Goal: Transaction & Acquisition: Purchase product/service

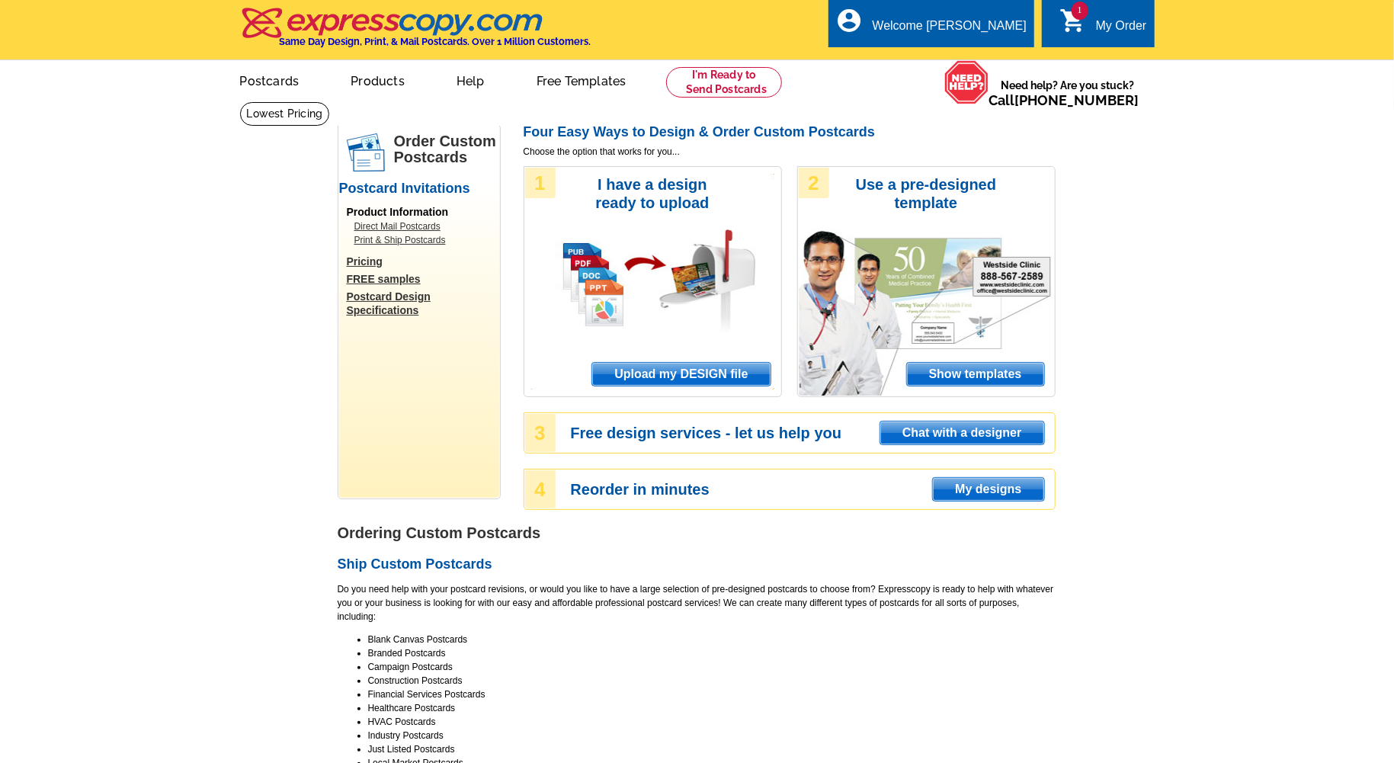
click at [753, 374] on span "Upload my DESIGN file" at bounding box center [681, 374] width 178 height 23
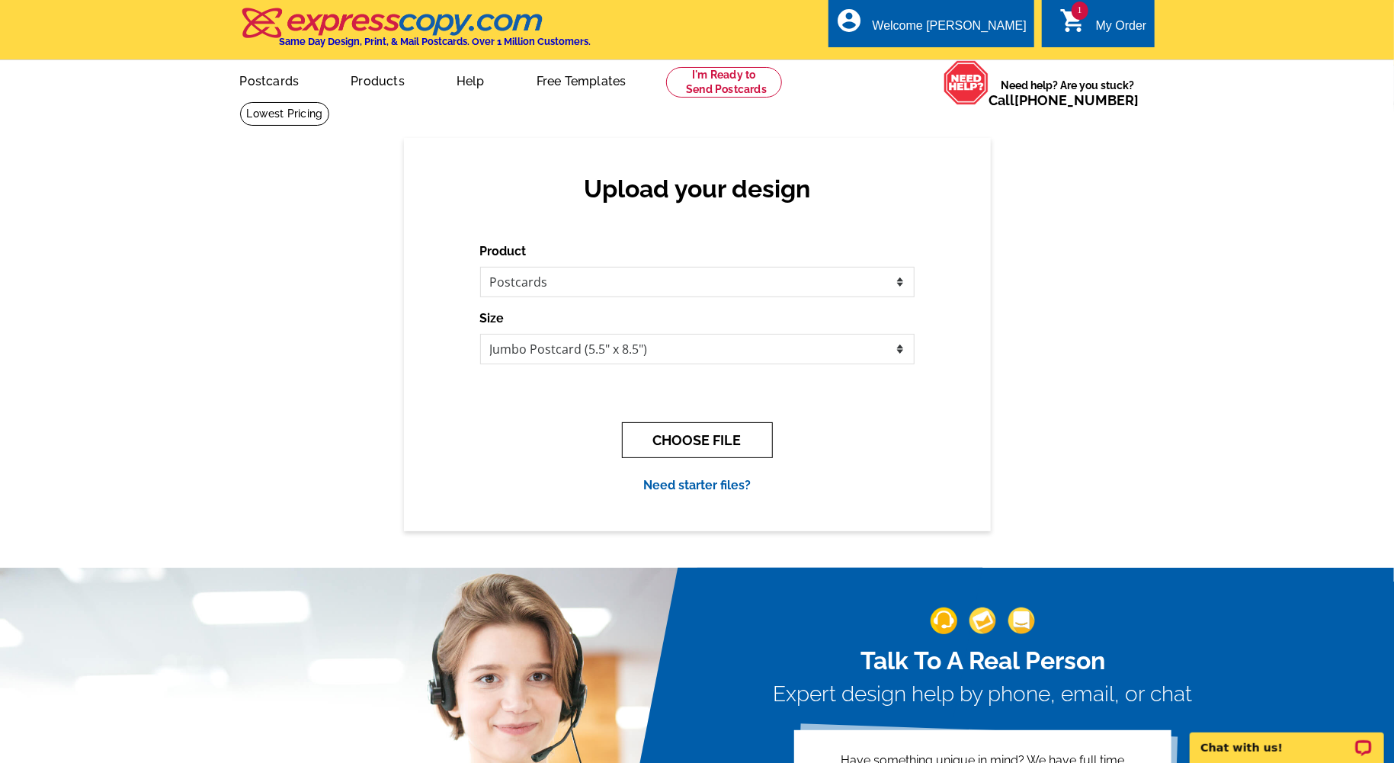
click at [682, 443] on button "CHOOSE FILE" at bounding box center [697, 440] width 151 height 36
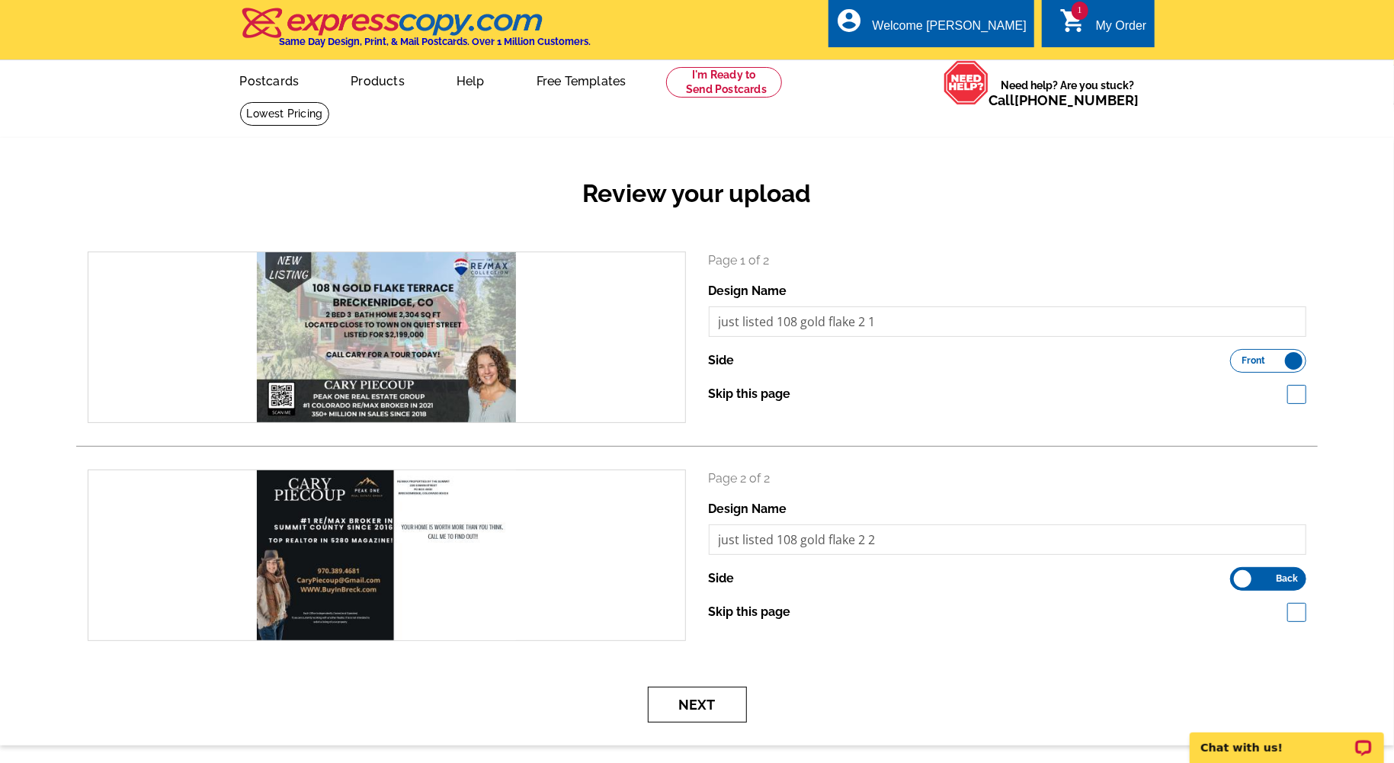
click at [715, 715] on button "Next" at bounding box center [697, 705] width 99 height 36
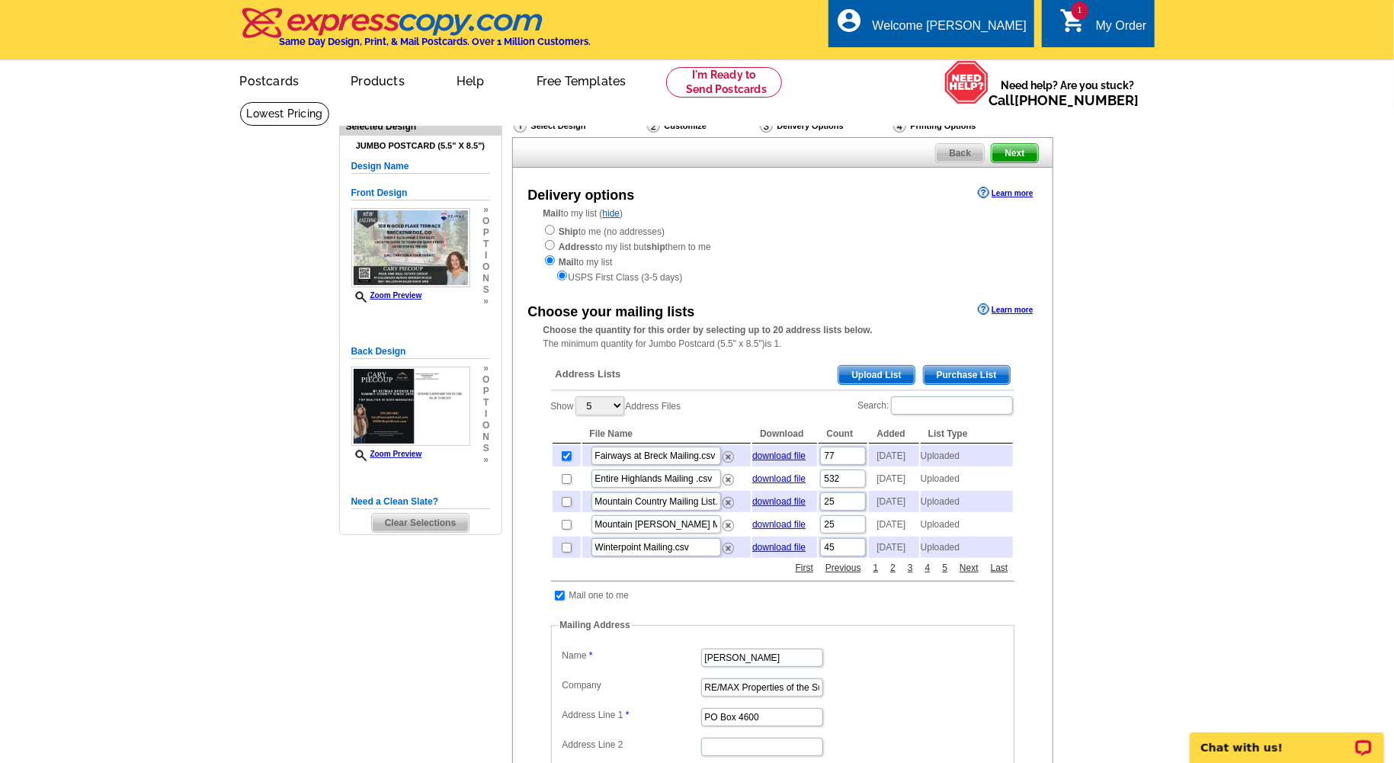
click at [1157, 358] on main "Need Help? call 800-260-5887, chat with support, or have our designers make som…" at bounding box center [697, 647] width 1394 height 1092
click at [877, 366] on span "Upload List" at bounding box center [875, 375] width 75 height 18
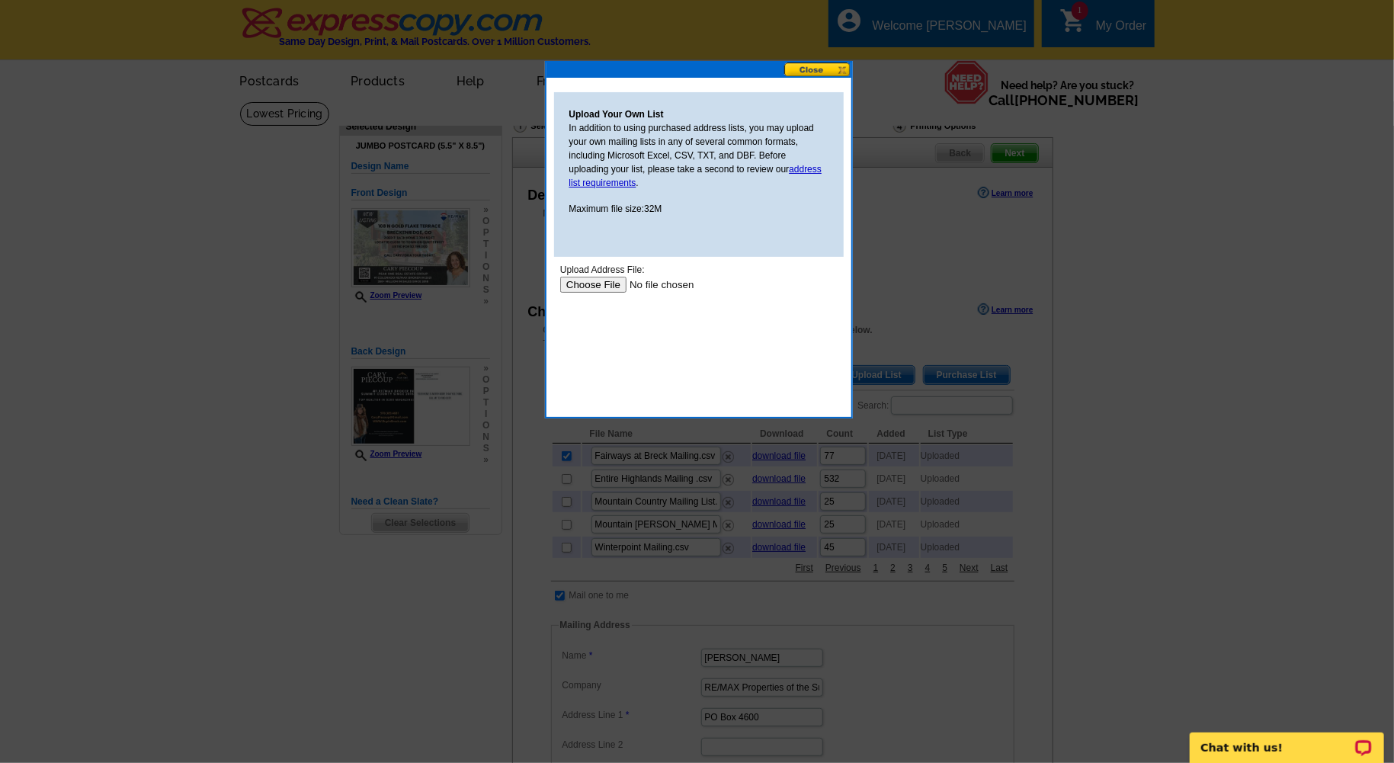
click at [591, 279] on input "file" at bounding box center [655, 284] width 193 height 16
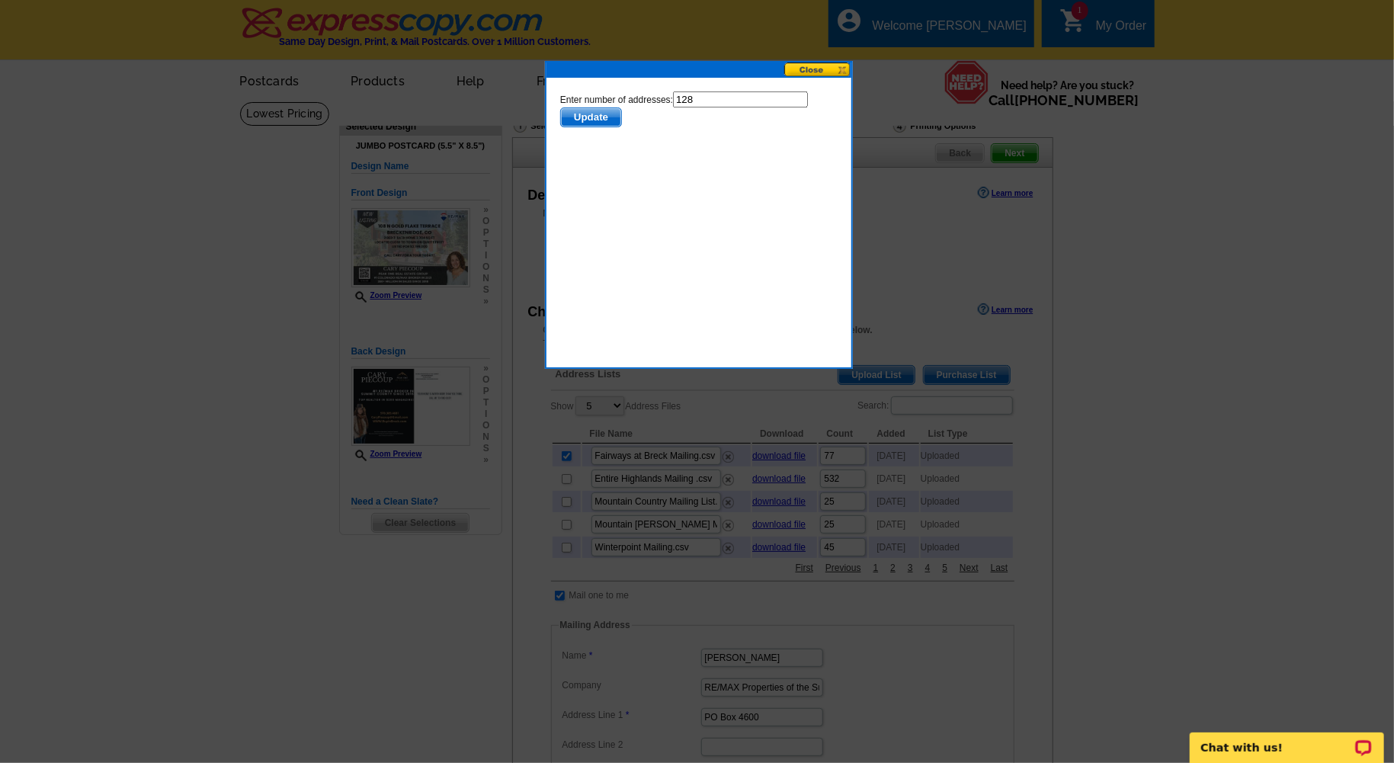
click at [607, 112] on span "Update" at bounding box center [590, 116] width 60 height 18
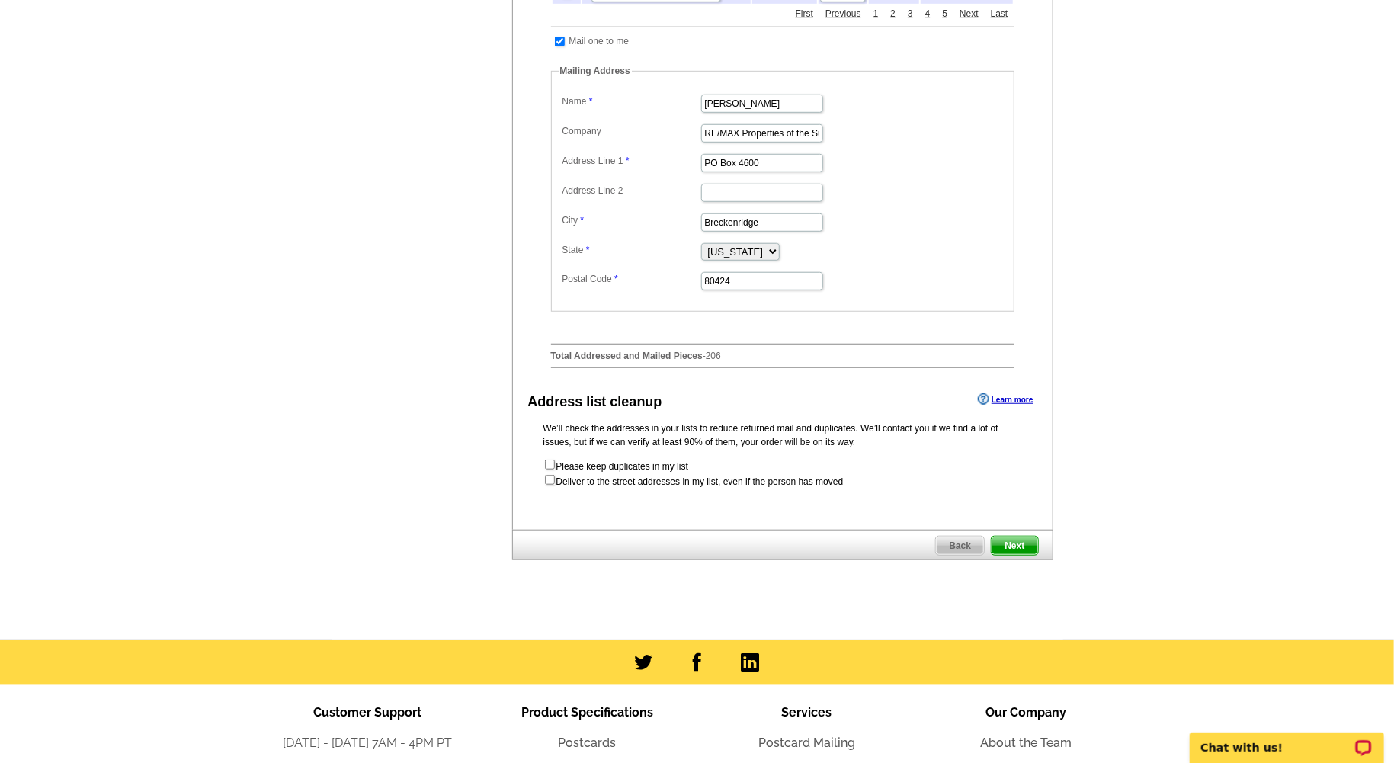
scroll to position [559, 0]
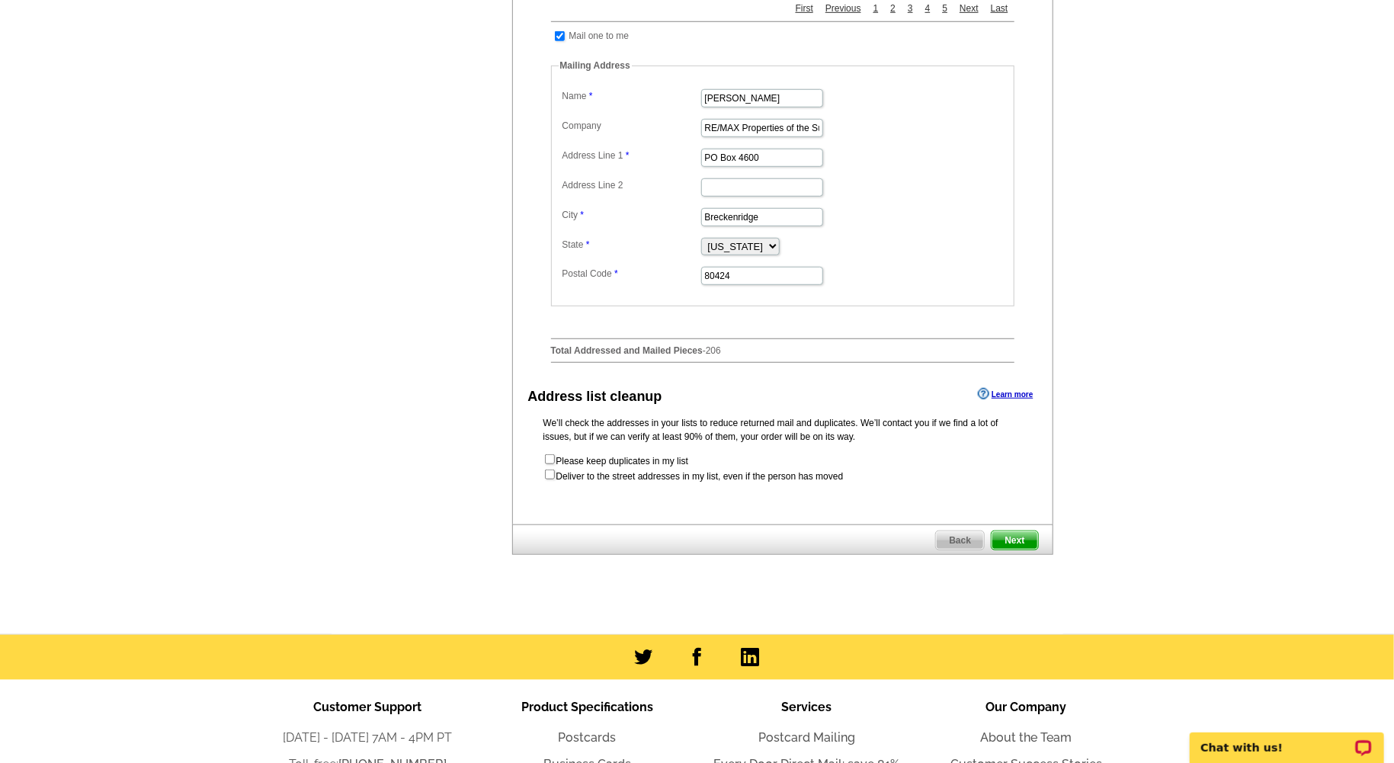
click at [1011, 549] on span "Next" at bounding box center [1014, 540] width 46 height 18
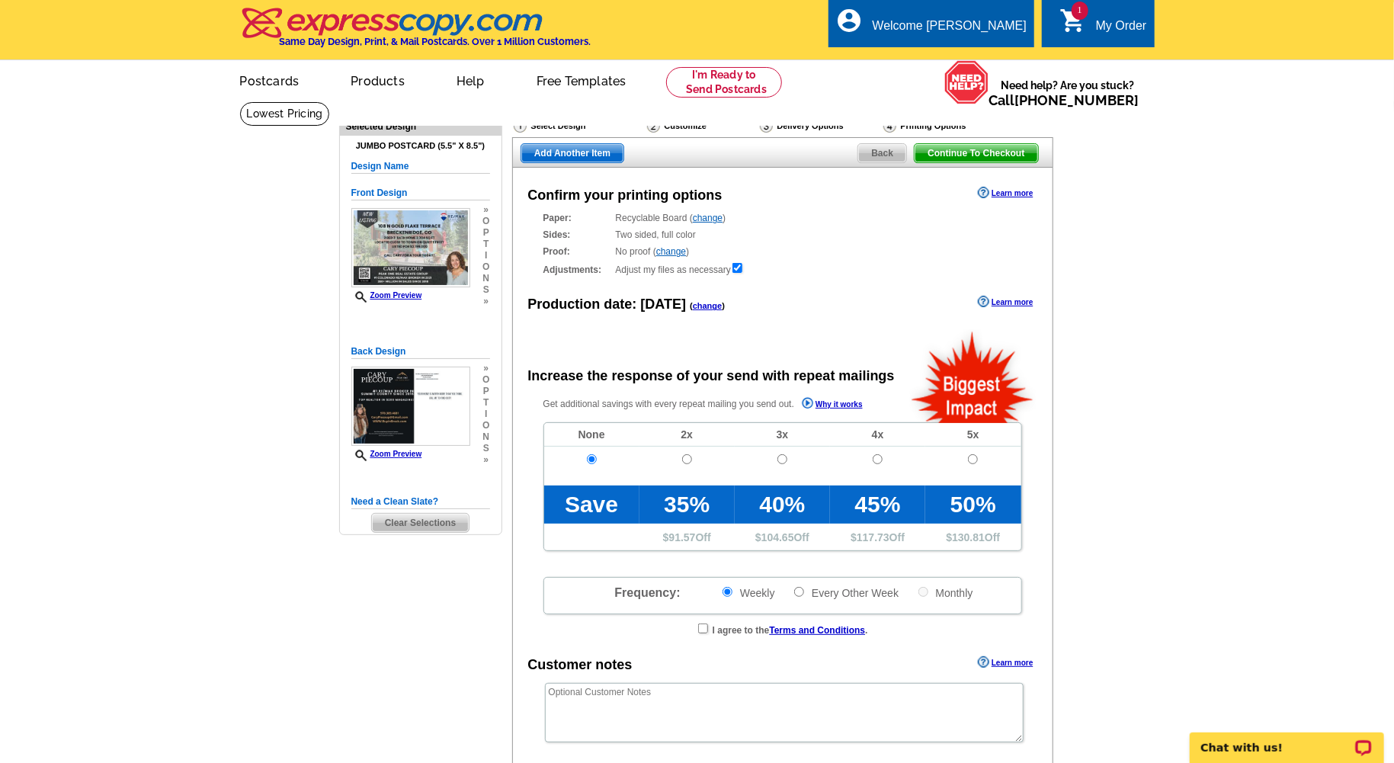
radio input "false"
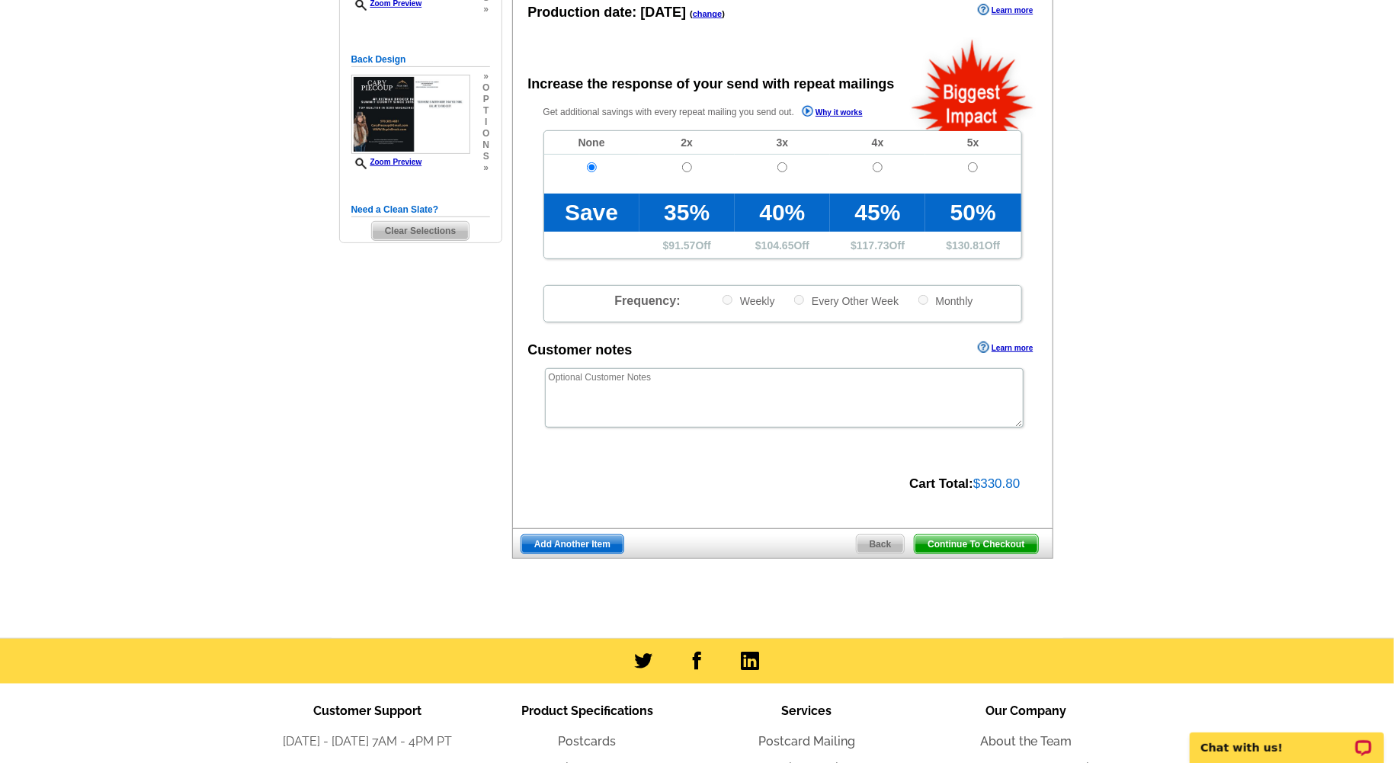
scroll to position [367, 0]
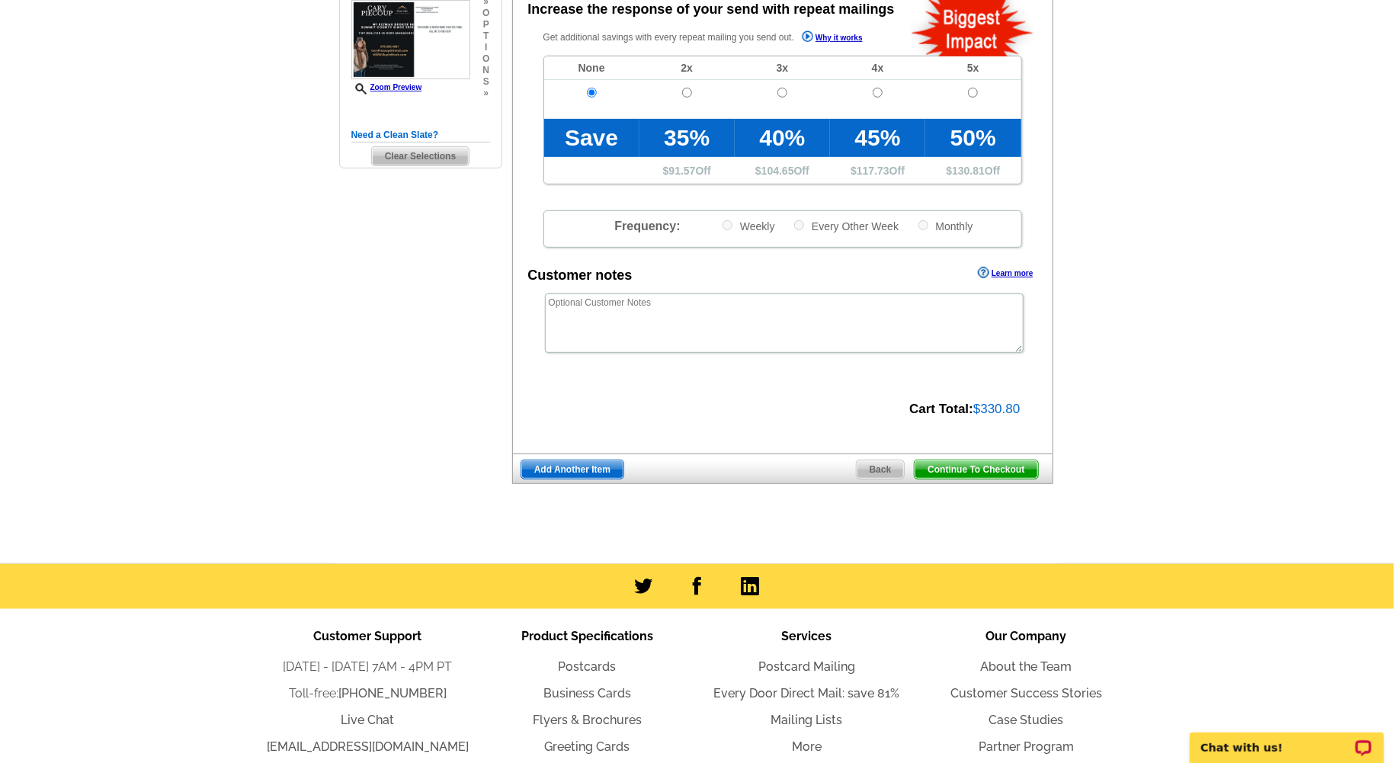
click at [957, 466] on span "Continue To Checkout" at bounding box center [975, 469] width 123 height 18
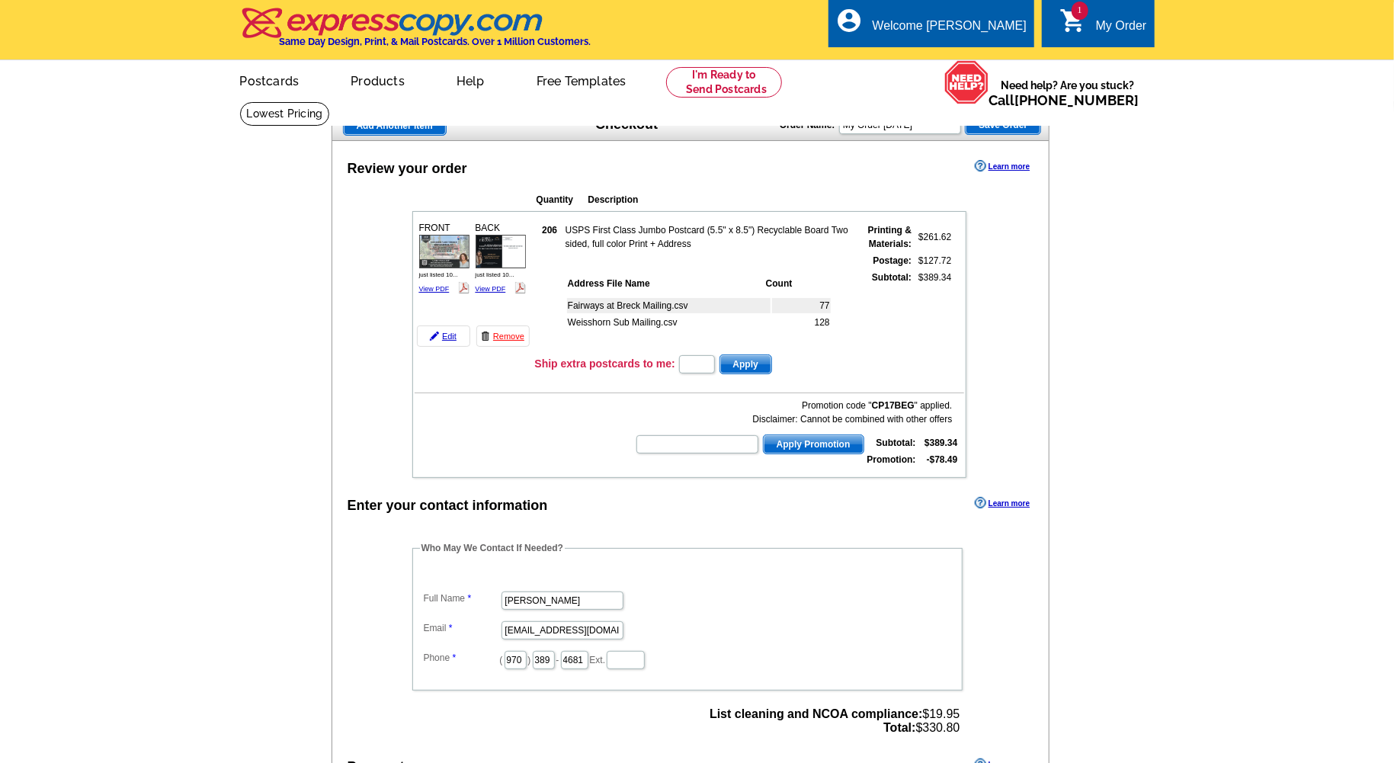
radio input "true"
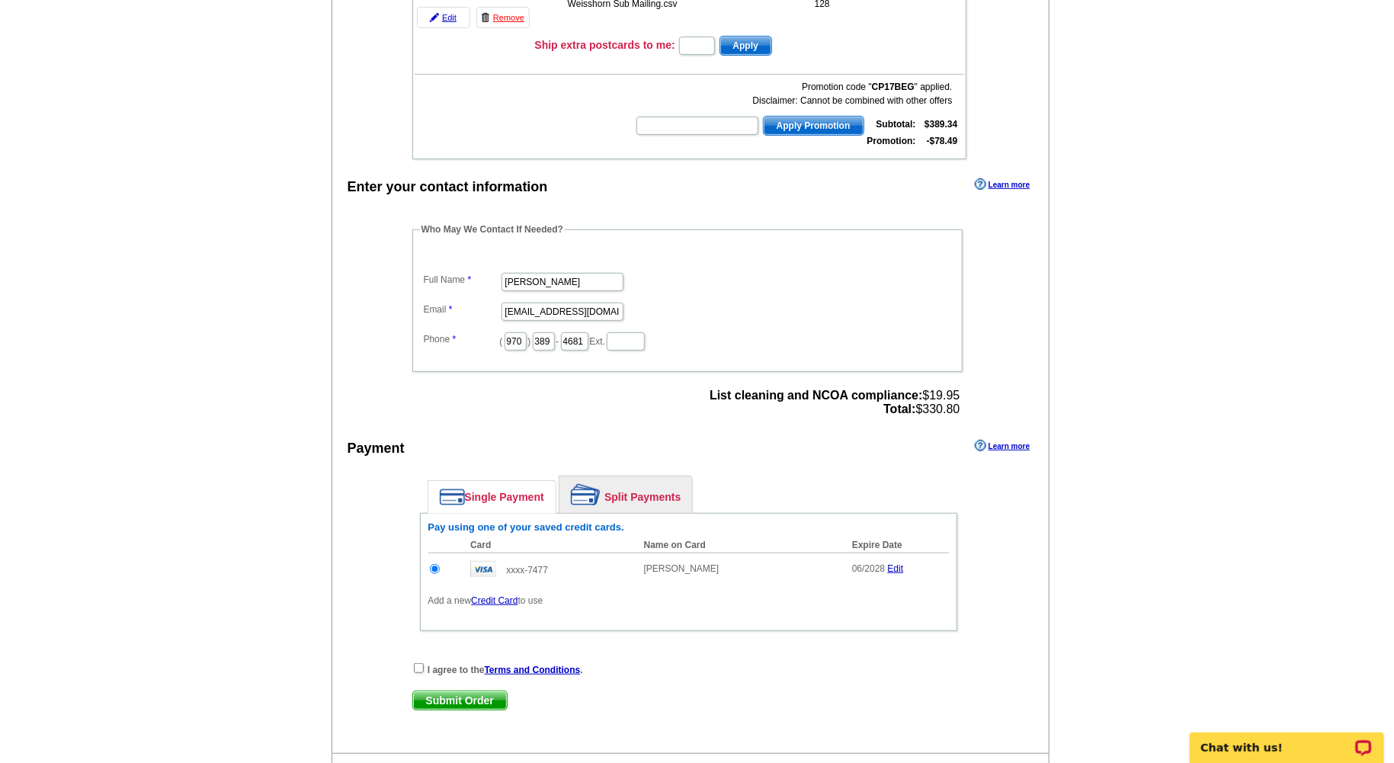
scroll to position [312, 0]
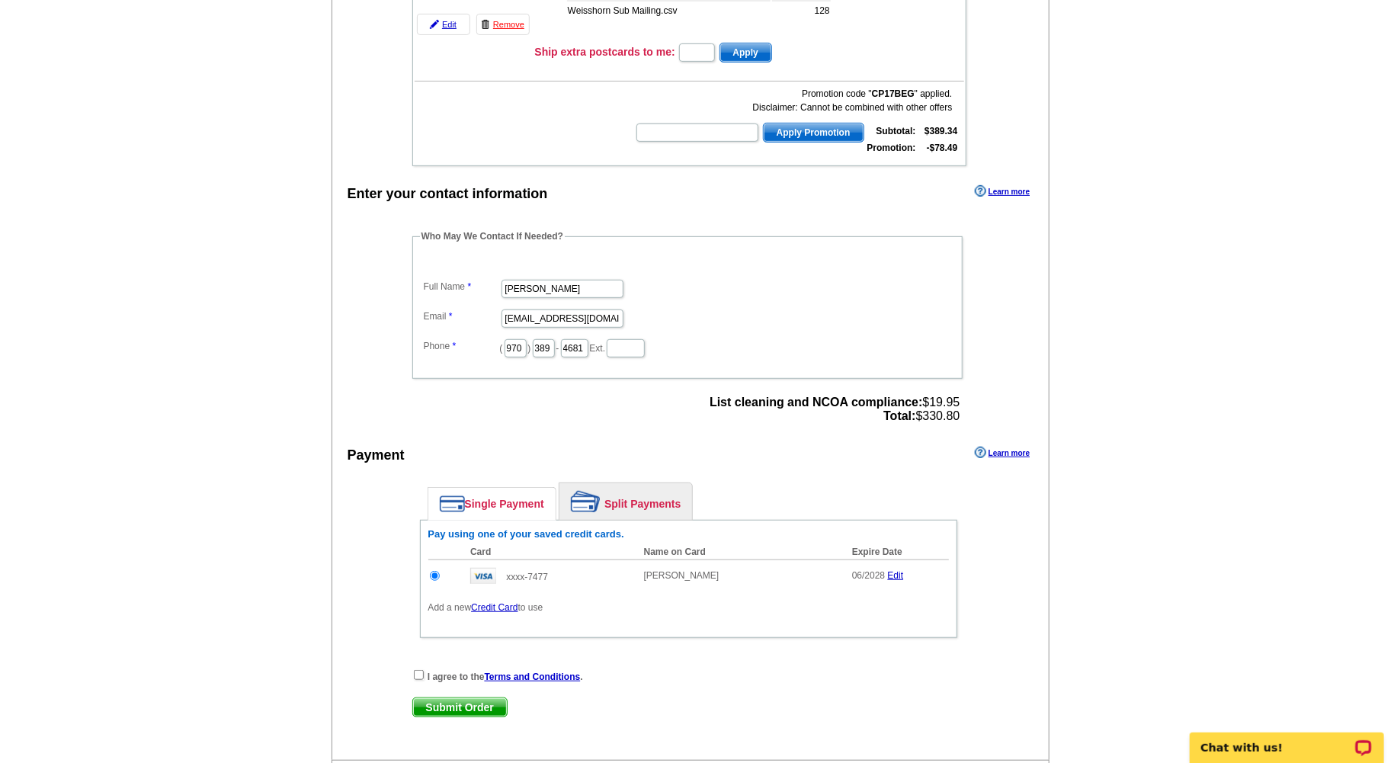
click at [415, 671] on input "checkbox" at bounding box center [419, 675] width 10 height 10
checkbox input "true"
click at [469, 700] on span "Submit Order" at bounding box center [460, 707] width 94 height 18
